Goal: Task Accomplishment & Management: Complete application form

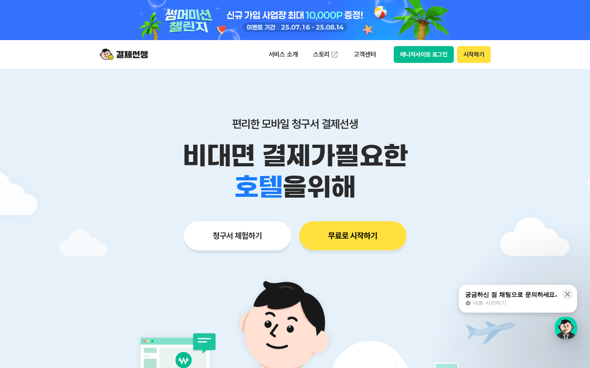
click at [262, 230] on button "청구서 체험하기" at bounding box center [237, 235] width 107 height 29
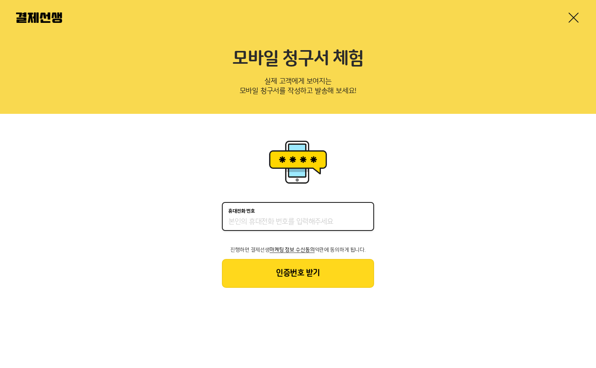
click at [263, 223] on input "휴대전화 번호" at bounding box center [297, 222] width 139 height 10
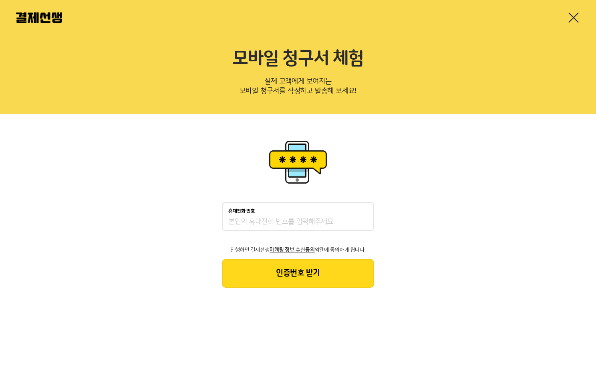
click at [423, 203] on div "휴대전화 번호 진행하면 결제선생 마케팅 정보 수신동의 약관에 동의하게 됩니다. 인증번호 받기" at bounding box center [298, 213] width 596 height 198
click at [310, 222] on input "휴대전화 번호" at bounding box center [297, 222] width 139 height 10
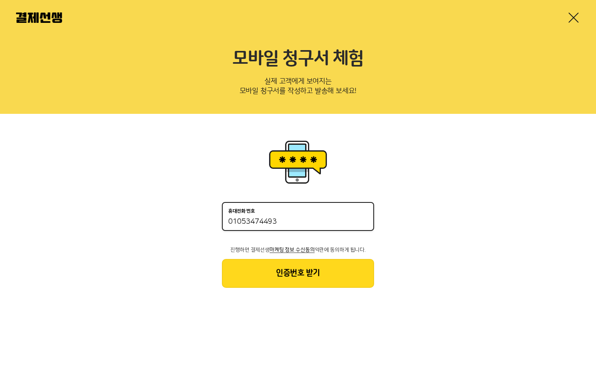
type input "01053474493"
click at [296, 274] on button "인증번호 받기" at bounding box center [298, 273] width 152 height 29
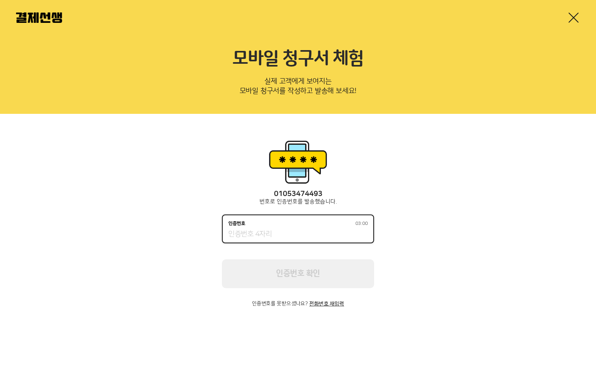
click at [288, 233] on input "인증번호 03:00" at bounding box center [297, 234] width 139 height 10
click at [289, 233] on input "인증번호 02:41" at bounding box center [297, 234] width 139 height 10
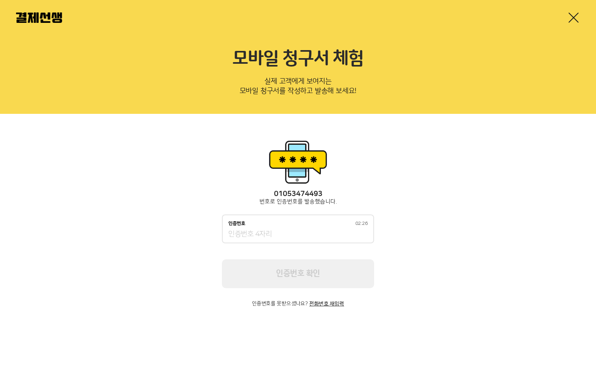
click at [327, 300] on div "[PHONE_NUMBER] 번호로 인증번호를 발송했습니다. 인증번호 02:26 인증번호 확인 인증번호를 못받으셨나요? 전화번호 재입력" at bounding box center [298, 248] width 152 height 117
click at [328, 305] on button "전화번호 재입력" at bounding box center [326, 304] width 35 height 6
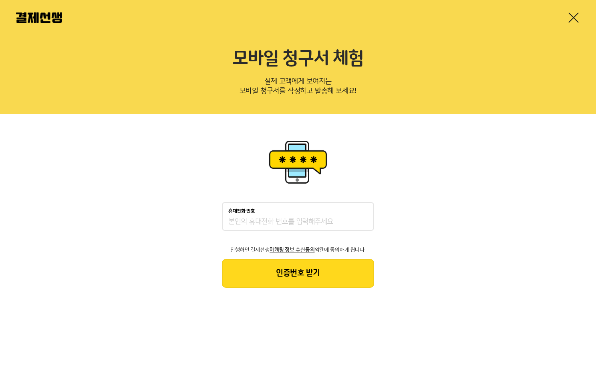
click at [295, 226] on input "휴대전화 번호" at bounding box center [297, 222] width 139 height 10
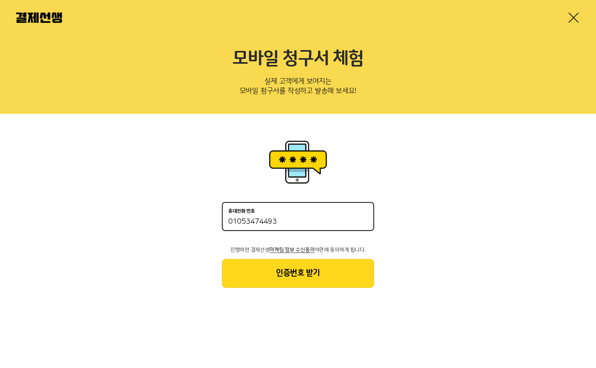
type input "01053474493"
click at [291, 276] on button "인증번호 받기" at bounding box center [298, 273] width 152 height 29
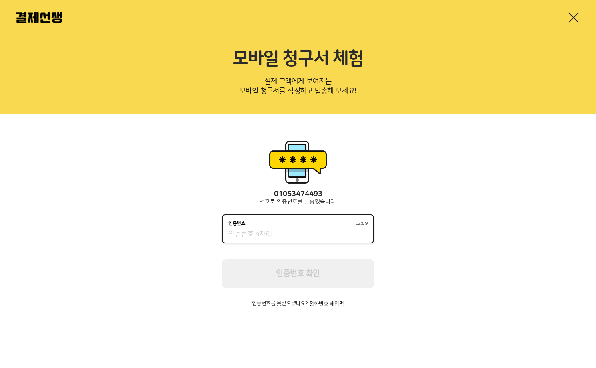
click at [276, 238] on input "인증번호 02:59" at bounding box center [297, 234] width 139 height 10
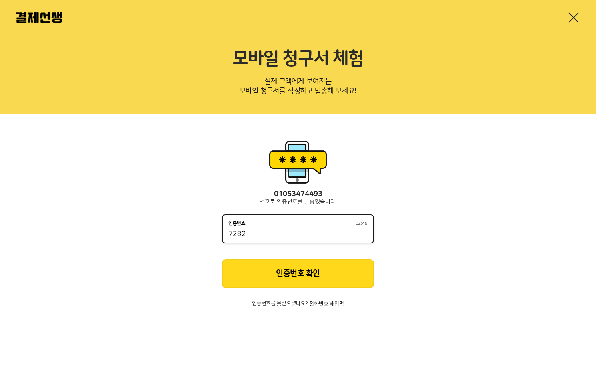
type input "7282"
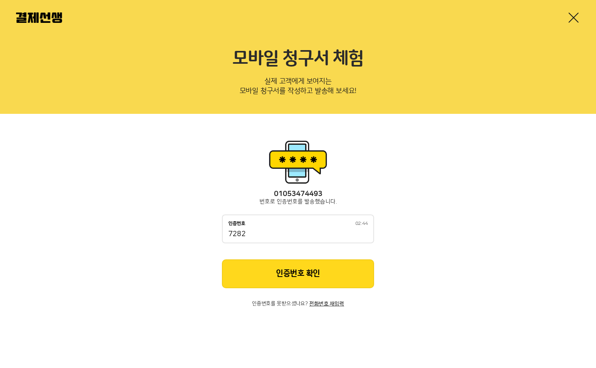
click at [320, 282] on button "인증번호 확인" at bounding box center [298, 273] width 152 height 29
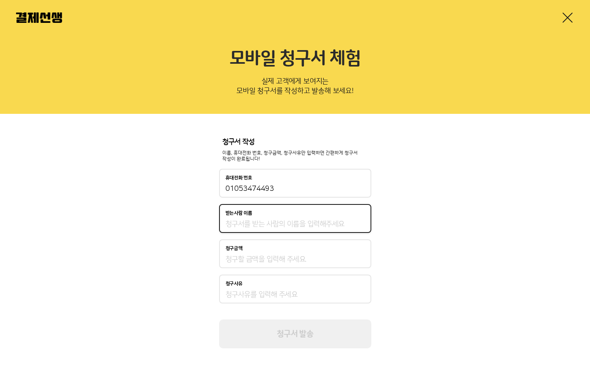
click at [269, 226] on input "받는사람 이름" at bounding box center [294, 224] width 139 height 10
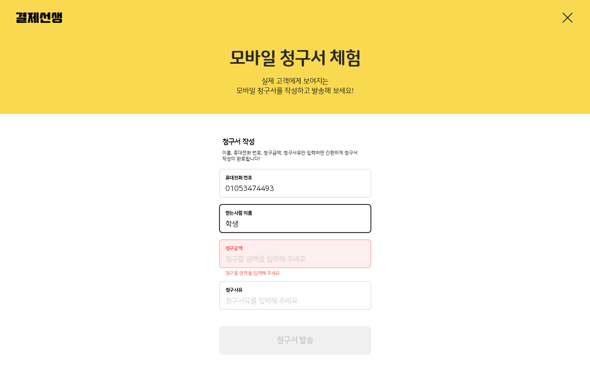
drag, startPoint x: 344, startPoint y: 228, endPoint x: 140, endPoint y: 237, distance: 204.0
click at [140, 237] on div "청구서 작성 이름, 휴대전화 번호, 청구금액, 청구사유만 입력하면 간편하게 청구서 작성이 완료됩니다! 휴대전화 번호 [PHONE_NUMBER]…" at bounding box center [295, 246] width 590 height 265
type input "입시관"
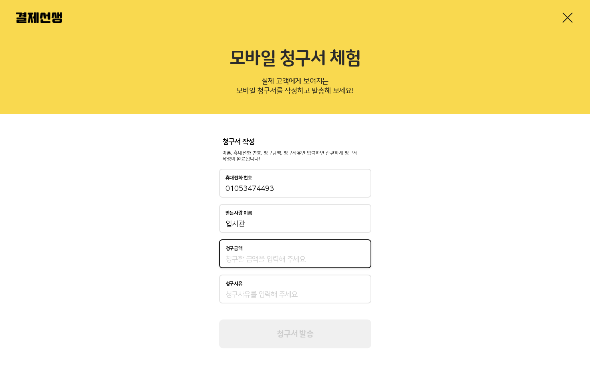
click at [269, 261] on input "청구금액" at bounding box center [294, 259] width 139 height 10
type input "1,000,000"
click at [272, 292] on input "청구사유" at bounding box center [294, 295] width 139 height 10
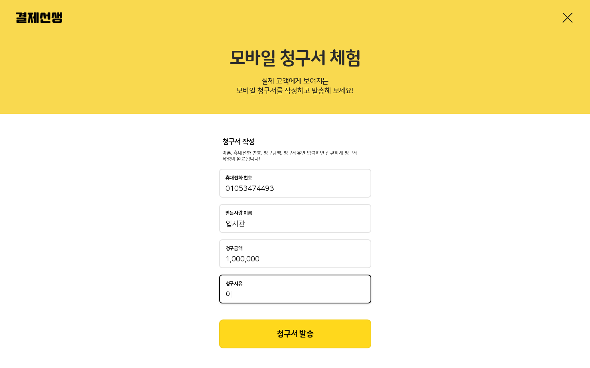
type input "ㅇ"
type input "방학특강"
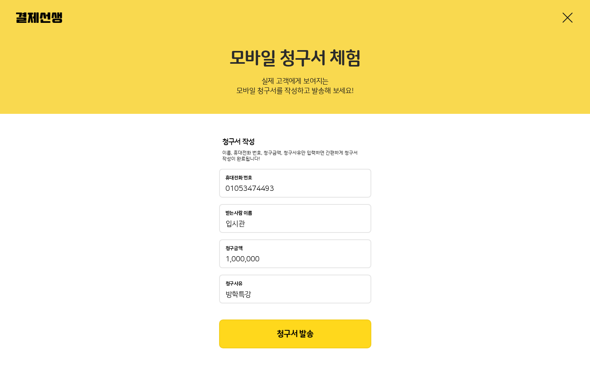
click at [295, 336] on button "청구서 발송" at bounding box center [295, 333] width 152 height 29
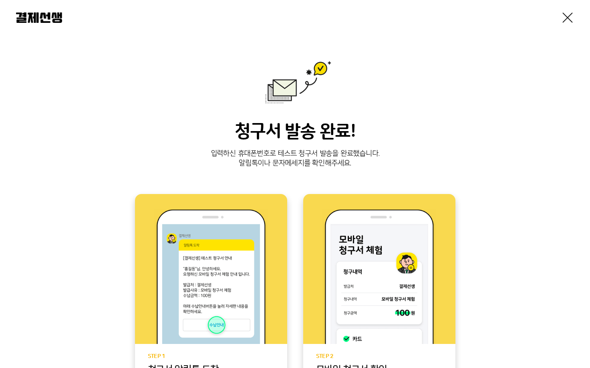
click at [563, 23] on link at bounding box center [567, 17] width 13 height 13
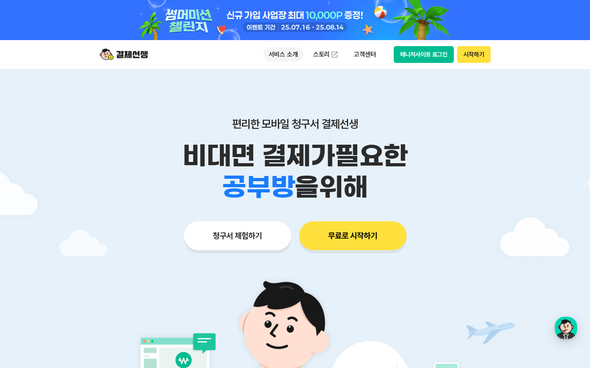
click at [285, 58] on p "서비스 소개" at bounding box center [283, 54] width 40 height 14
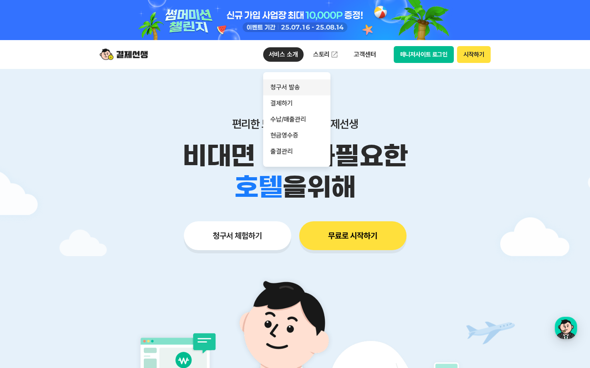
click at [289, 88] on link "청구서 발송" at bounding box center [296, 87] width 67 height 16
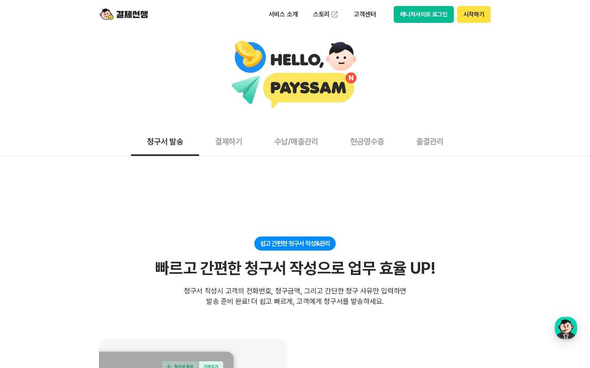
click at [240, 145] on button "결제하기" at bounding box center [228, 141] width 59 height 30
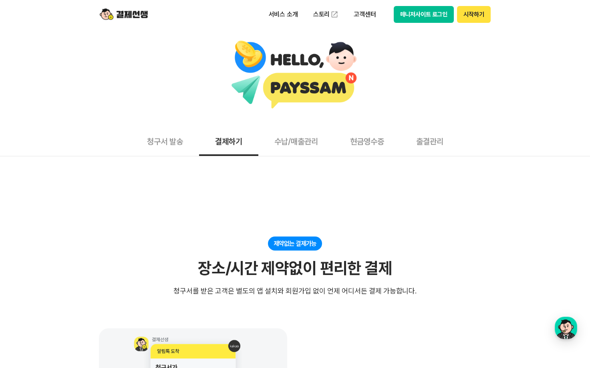
click at [305, 139] on button "수납/매출관리" at bounding box center [296, 141] width 76 height 30
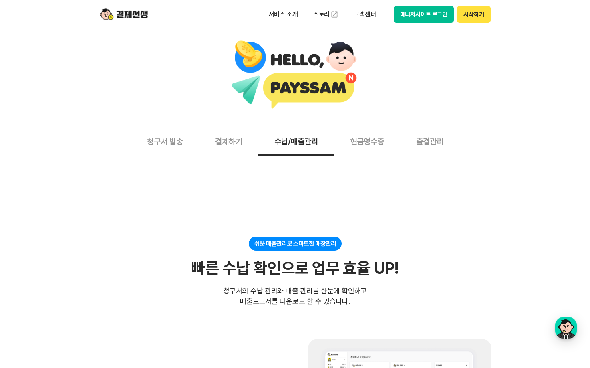
click at [377, 142] on button "현금영수증" at bounding box center [367, 141] width 66 height 30
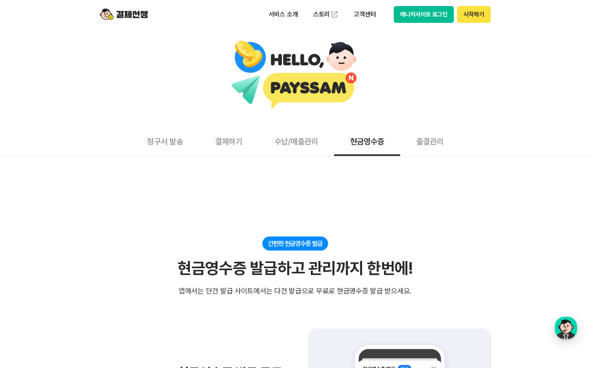
click at [419, 147] on button "출결관리" at bounding box center [429, 141] width 59 height 30
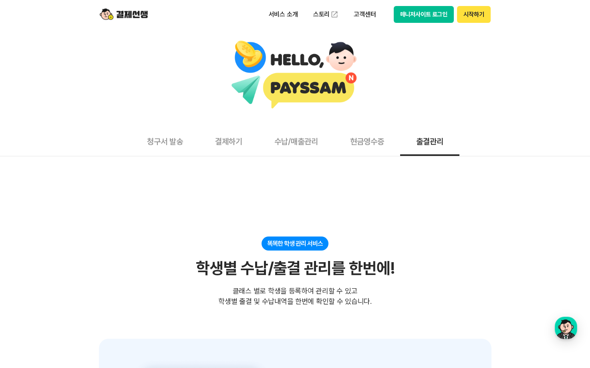
click at [469, 14] on button "시작하기" at bounding box center [473, 14] width 33 height 17
click at [424, 10] on button "매니저사이트 로그인" at bounding box center [424, 14] width 60 height 17
click at [227, 139] on button "결제하기" at bounding box center [228, 141] width 59 height 30
